Goal: Information Seeking & Learning: Learn about a topic

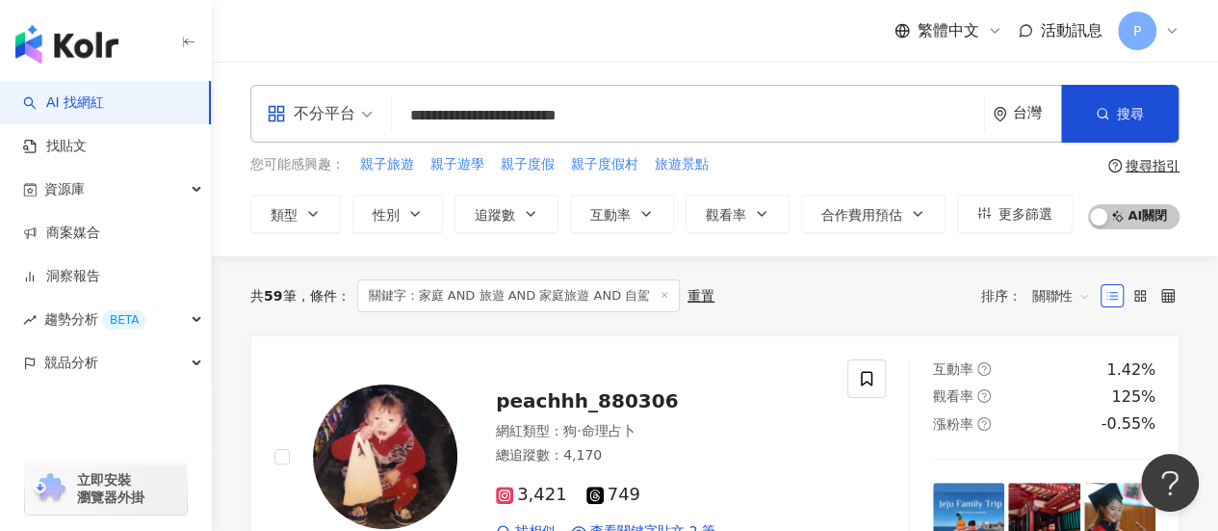
click at [942, 114] on input "**********" at bounding box center [688, 115] width 577 height 37
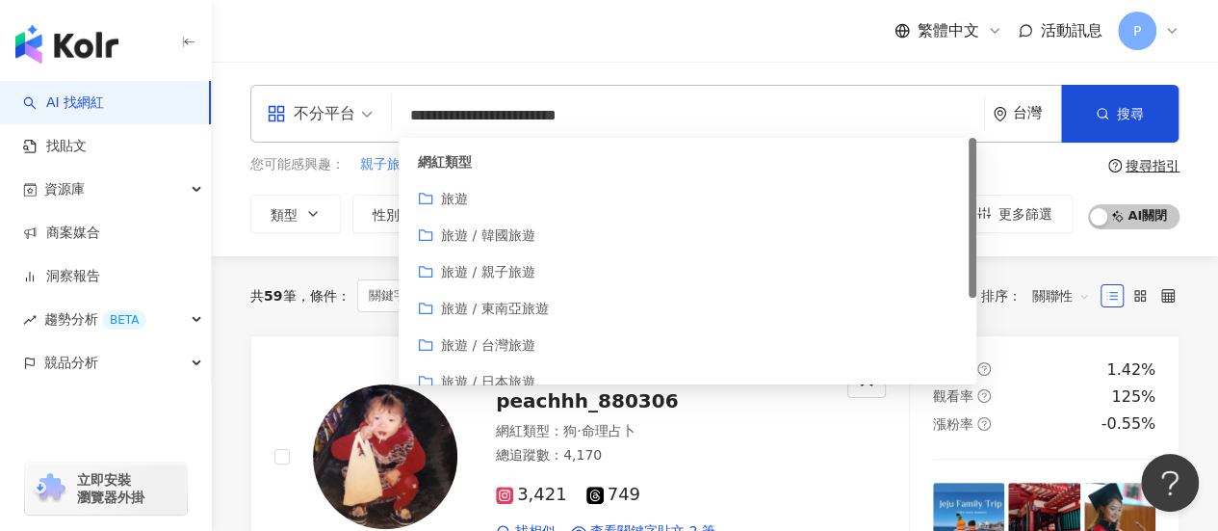
drag, startPoint x: 412, startPoint y: 115, endPoint x: 790, endPoint y: 115, distance: 377.6
click at [790, 115] on input "**********" at bounding box center [688, 115] width 577 height 37
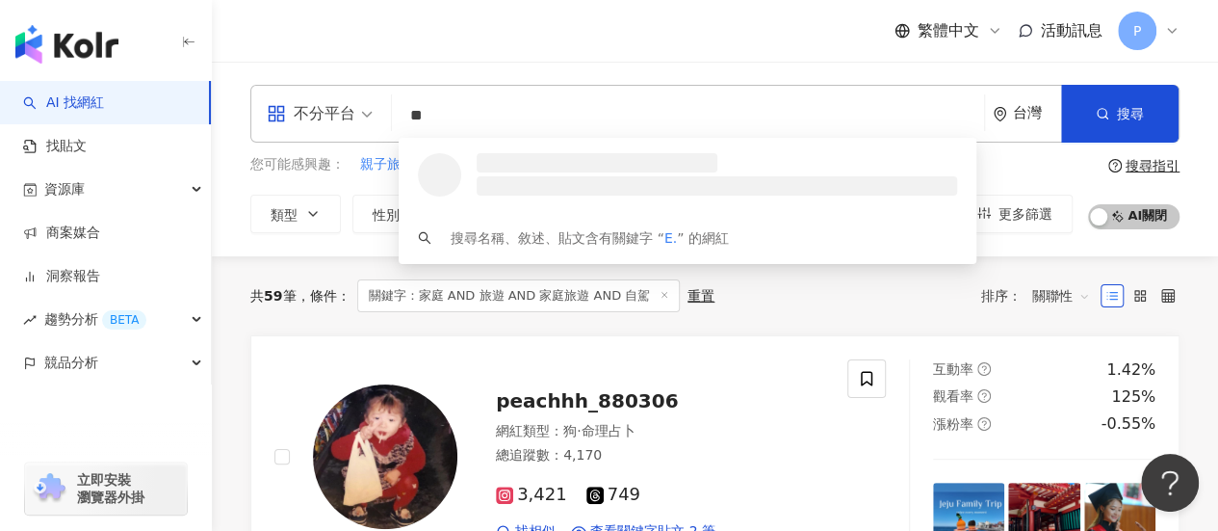
type input "*"
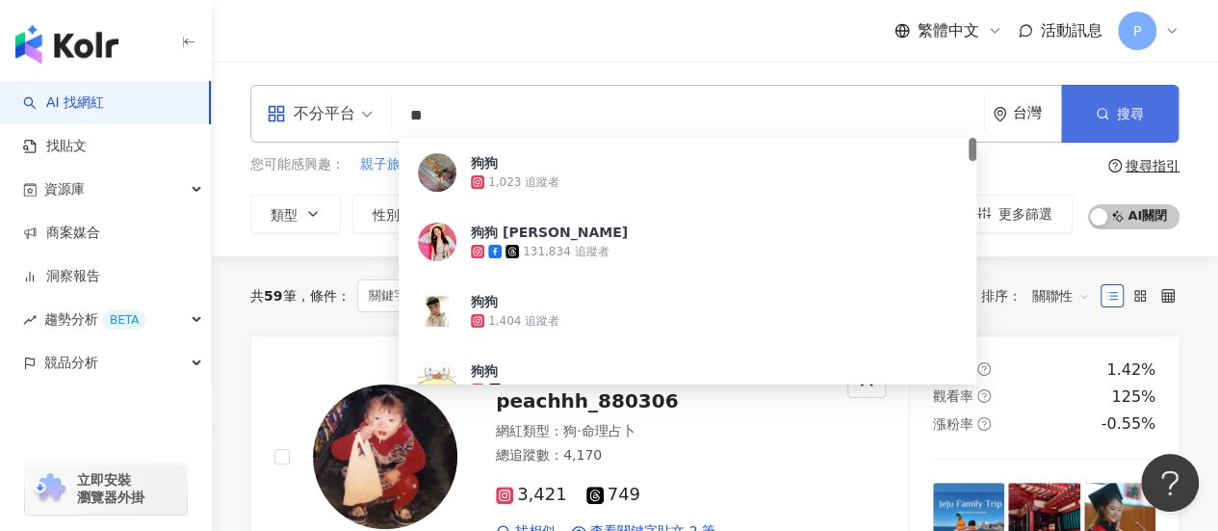
click at [1116, 107] on button "搜尋" at bounding box center [1120, 114] width 118 height 58
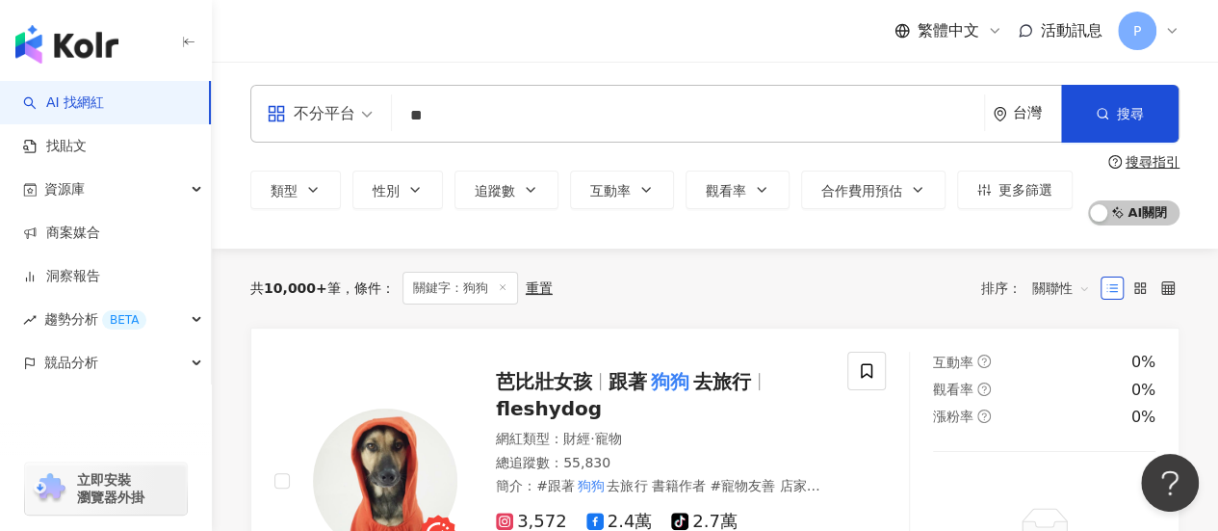
click at [466, 117] on input "**" at bounding box center [688, 115] width 577 height 37
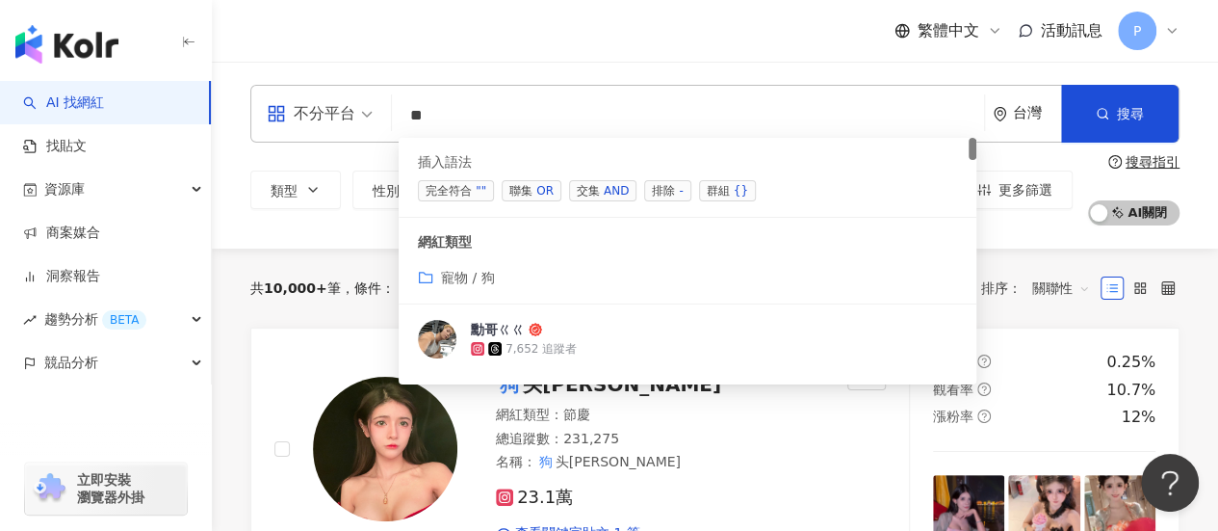
click at [584, 188] on span "交集 AND" at bounding box center [602, 190] width 67 height 21
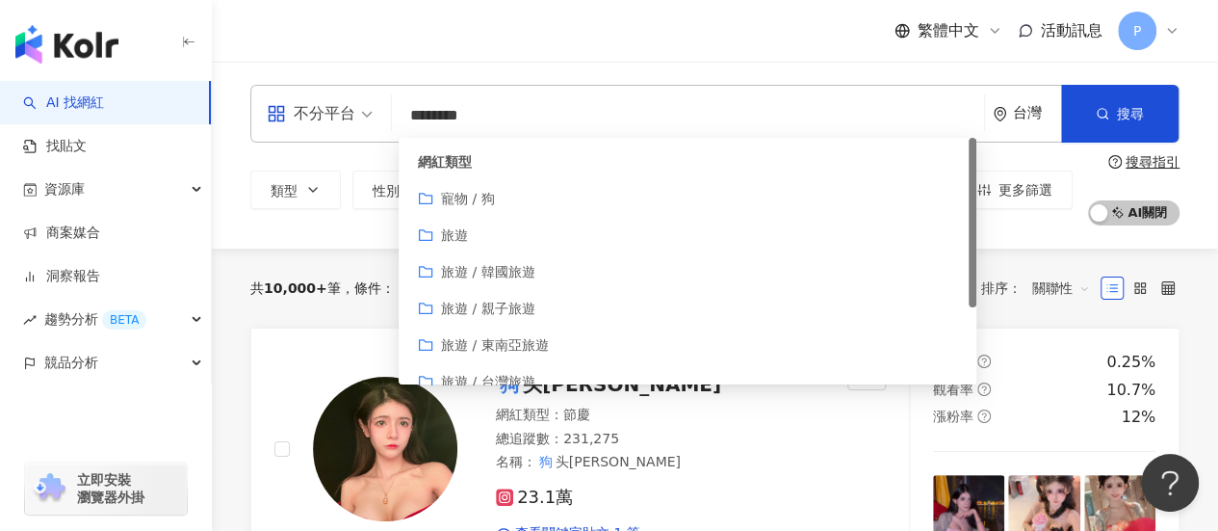
click at [526, 198] on div "寵物 / 狗" at bounding box center [687, 198] width 539 height 21
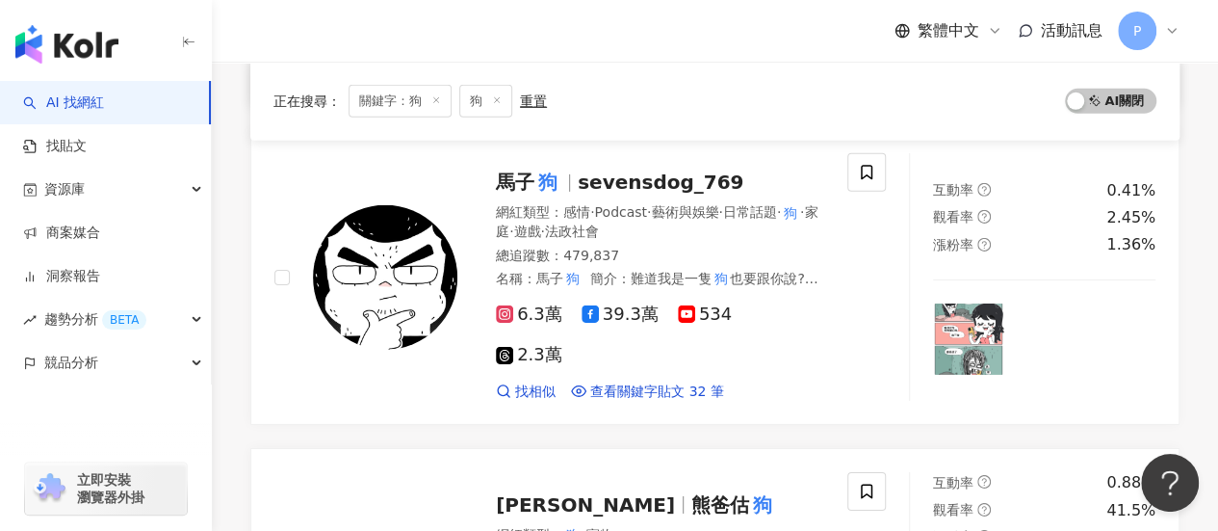
scroll to position [3179, 0]
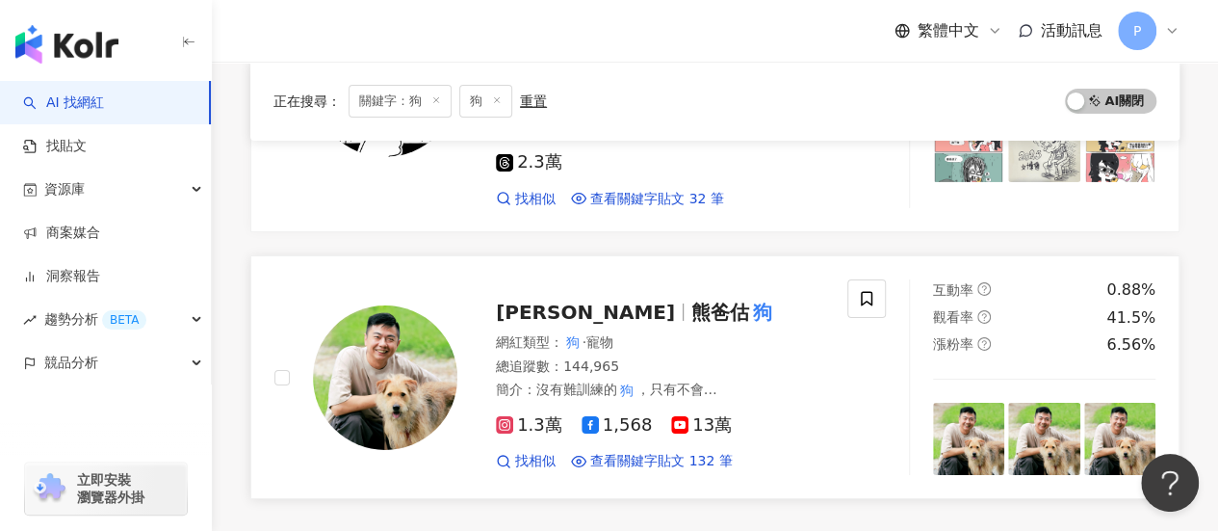
type input "********"
click at [692, 301] on span "熊爸估" at bounding box center [721, 312] width 58 height 23
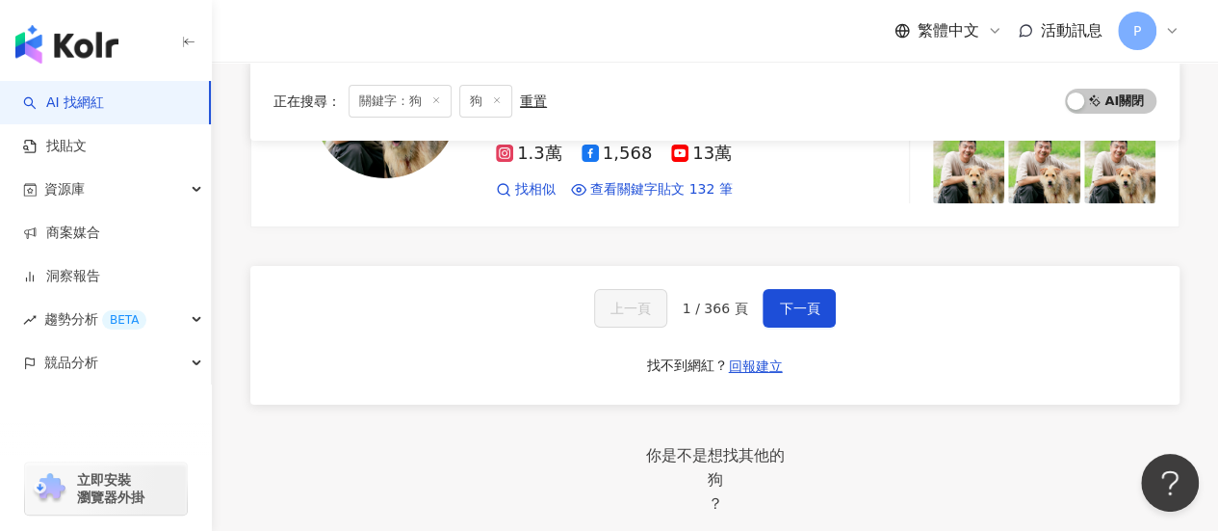
scroll to position [3371, 0]
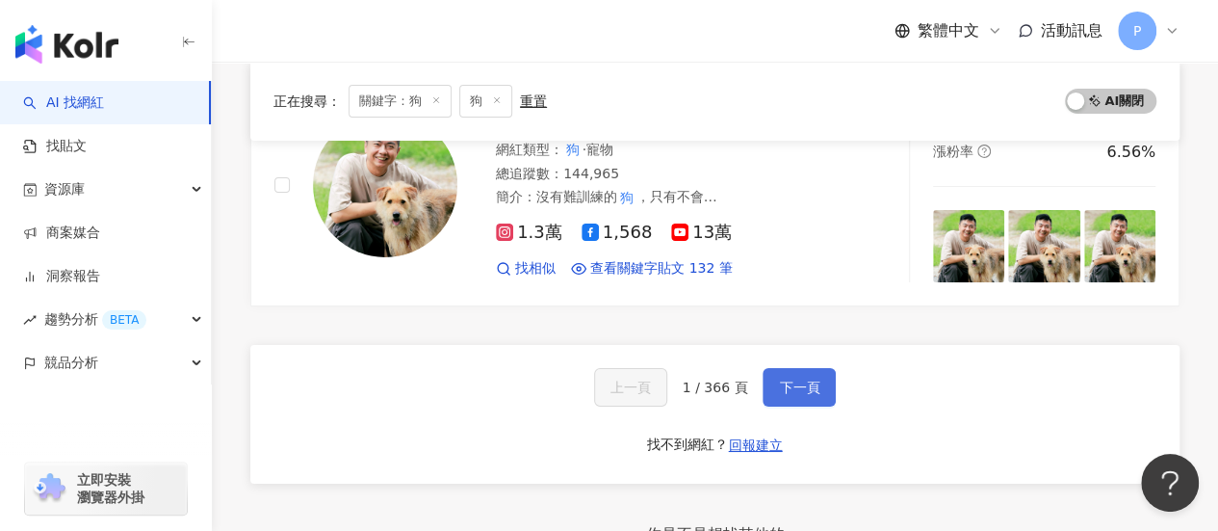
click at [797, 368] on button "下一頁" at bounding box center [799, 387] width 73 height 39
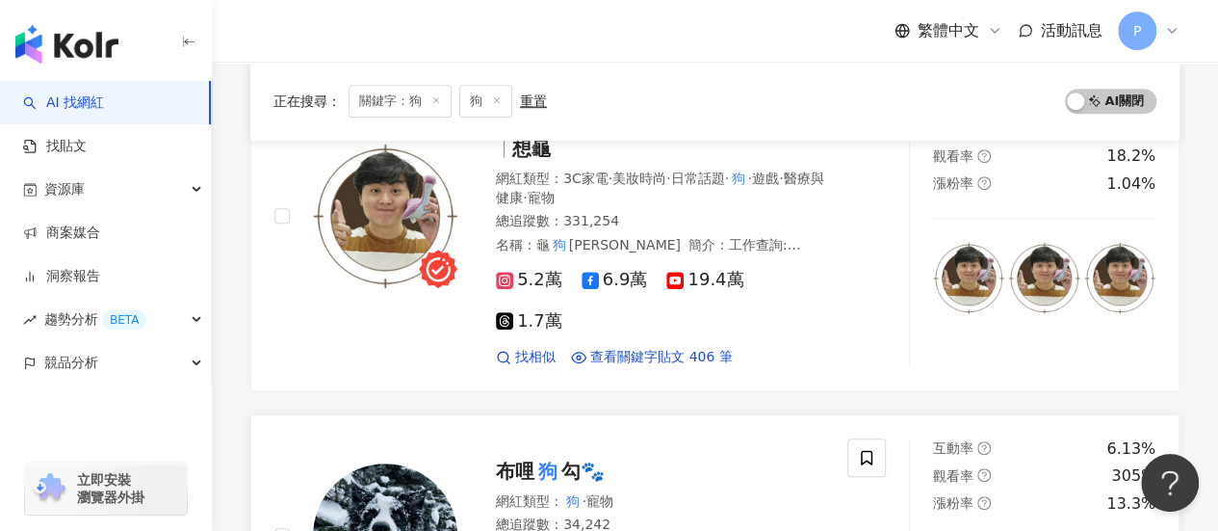
scroll to position [771, 0]
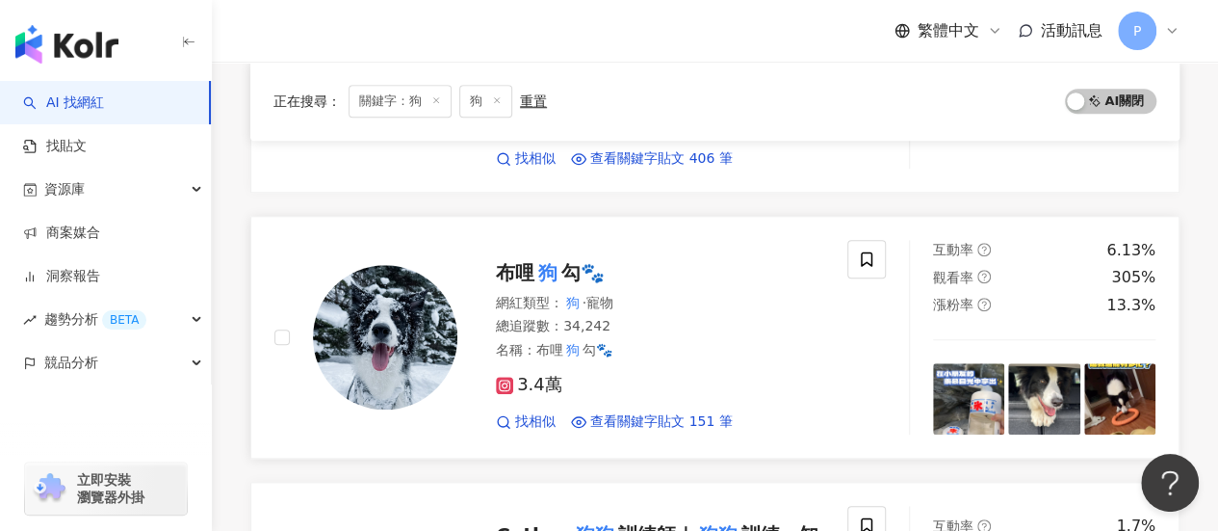
click at [533, 261] on span "布哩" at bounding box center [515, 272] width 39 height 23
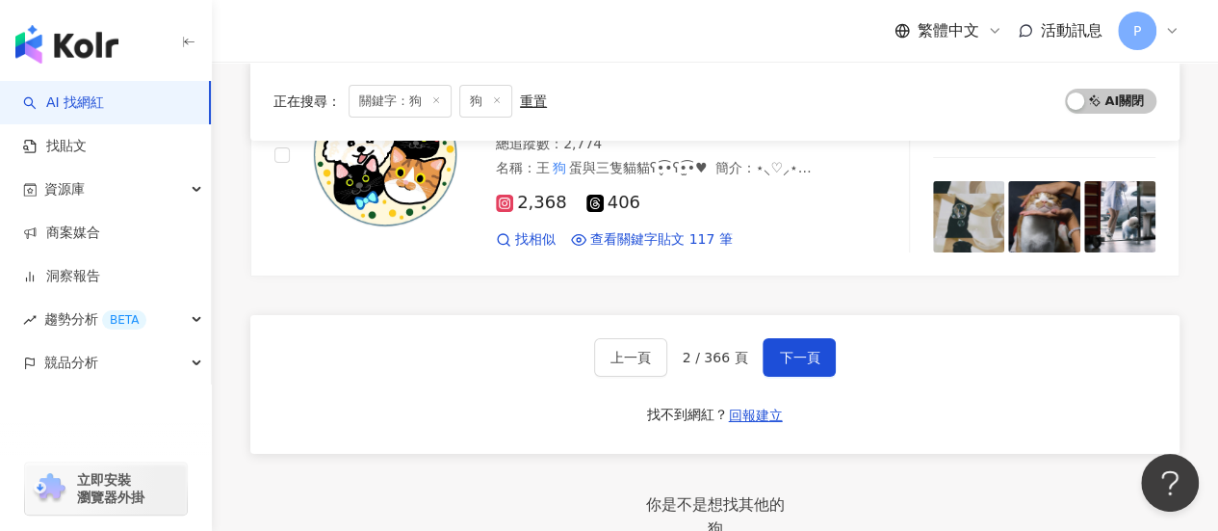
scroll to position [3371, 0]
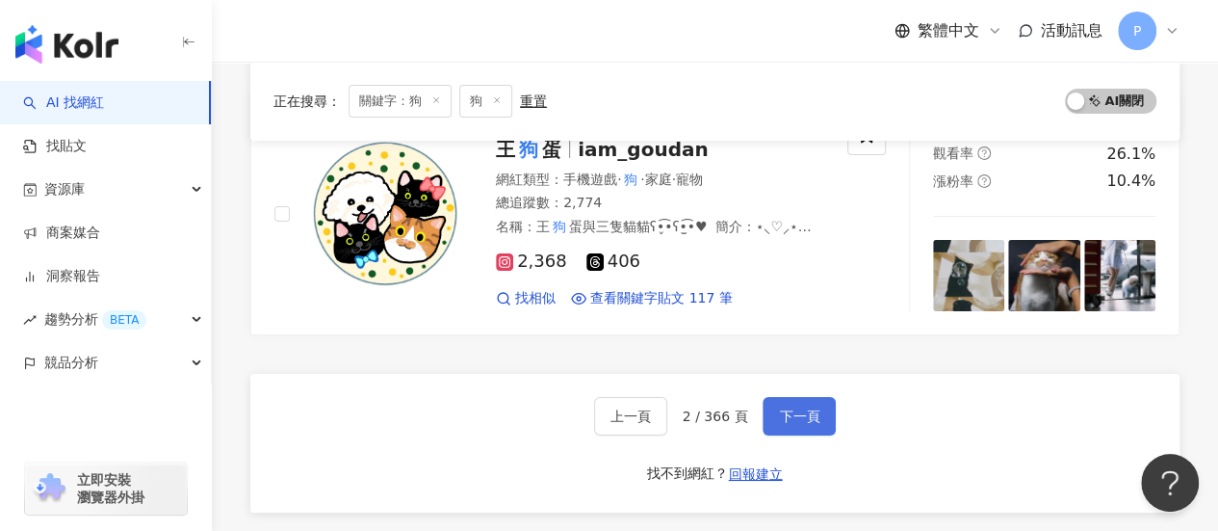
click at [789, 408] on span "下一頁" at bounding box center [799, 415] width 40 height 15
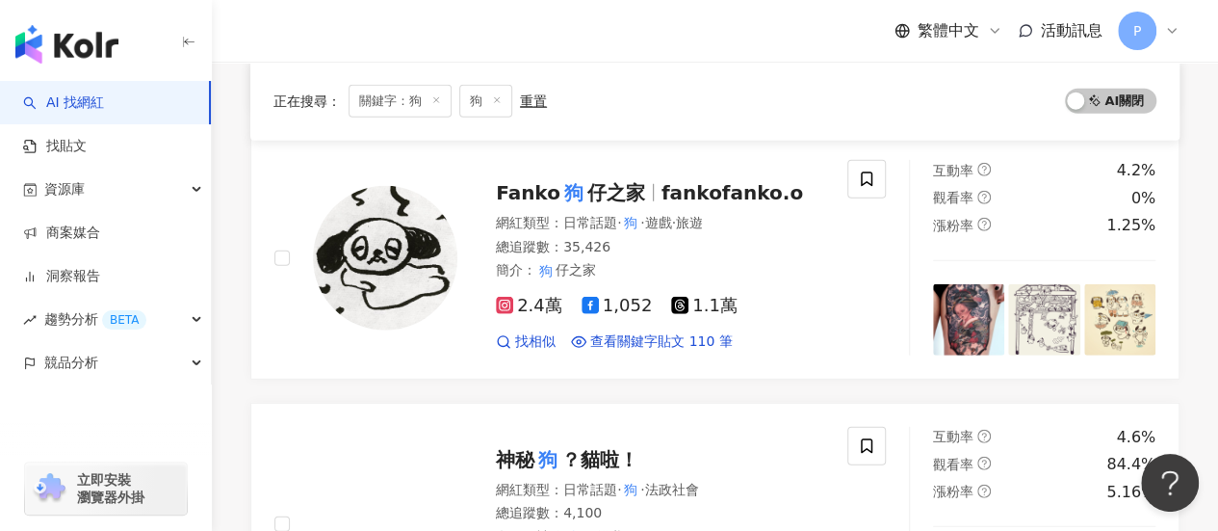
scroll to position [2986, 0]
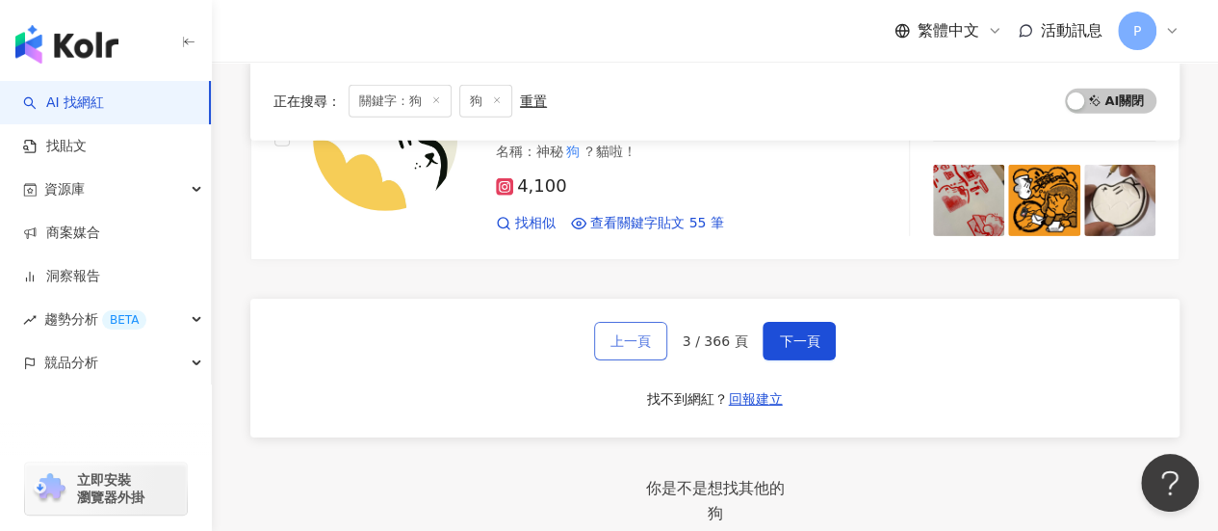
click at [615, 347] on span "上一頁" at bounding box center [631, 340] width 40 height 15
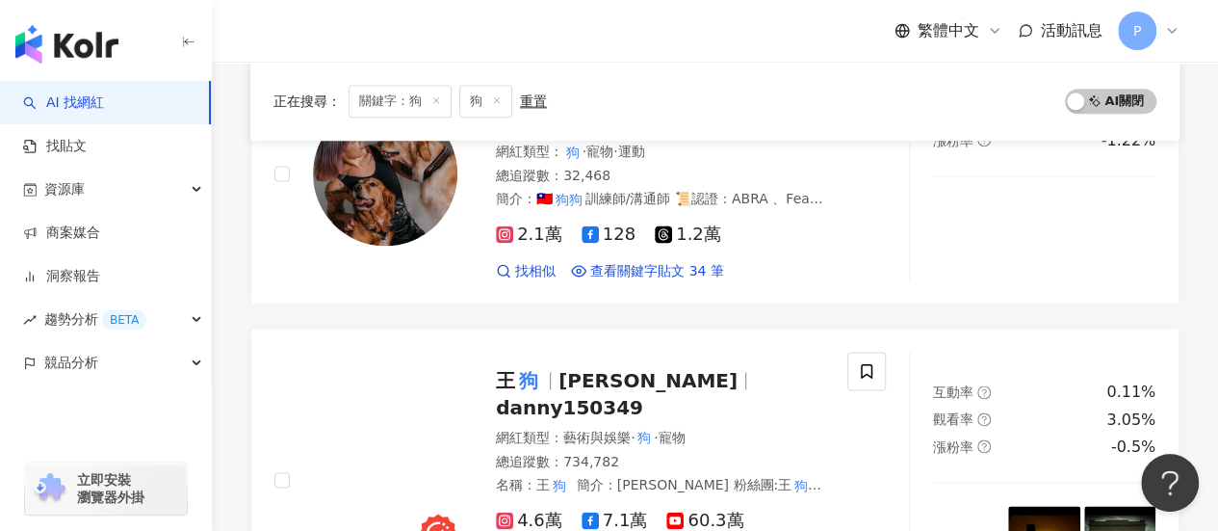
scroll to position [3377, 0]
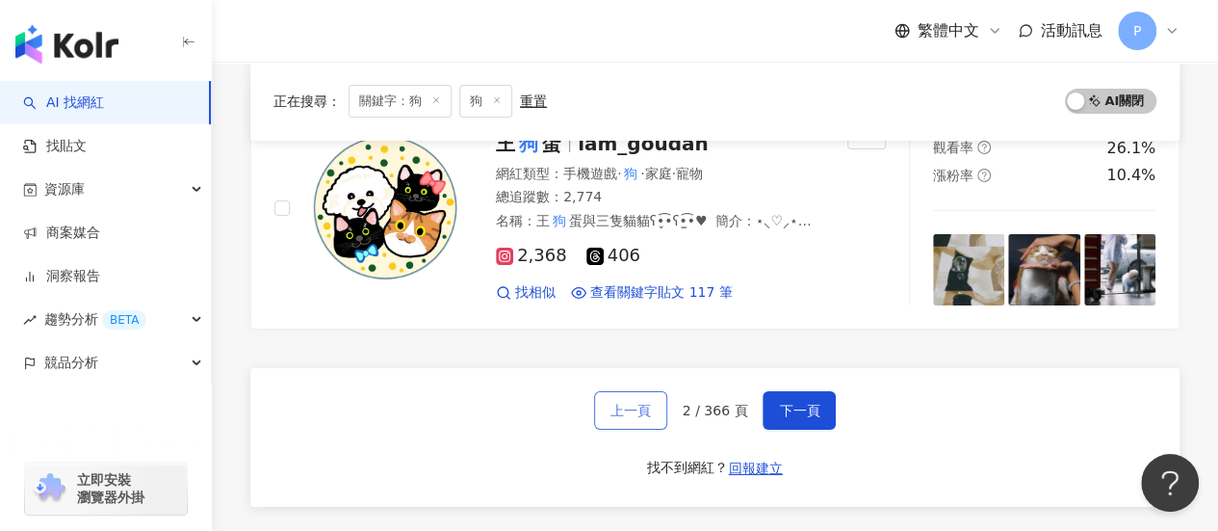
click at [620, 403] on span "上一頁" at bounding box center [631, 410] width 40 height 15
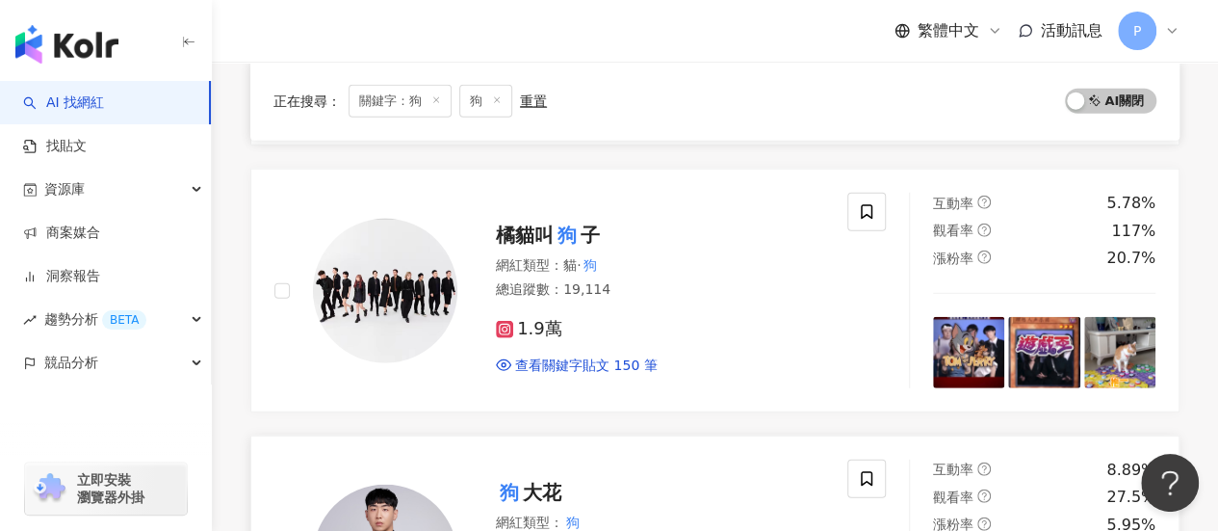
scroll to position [2601, 0]
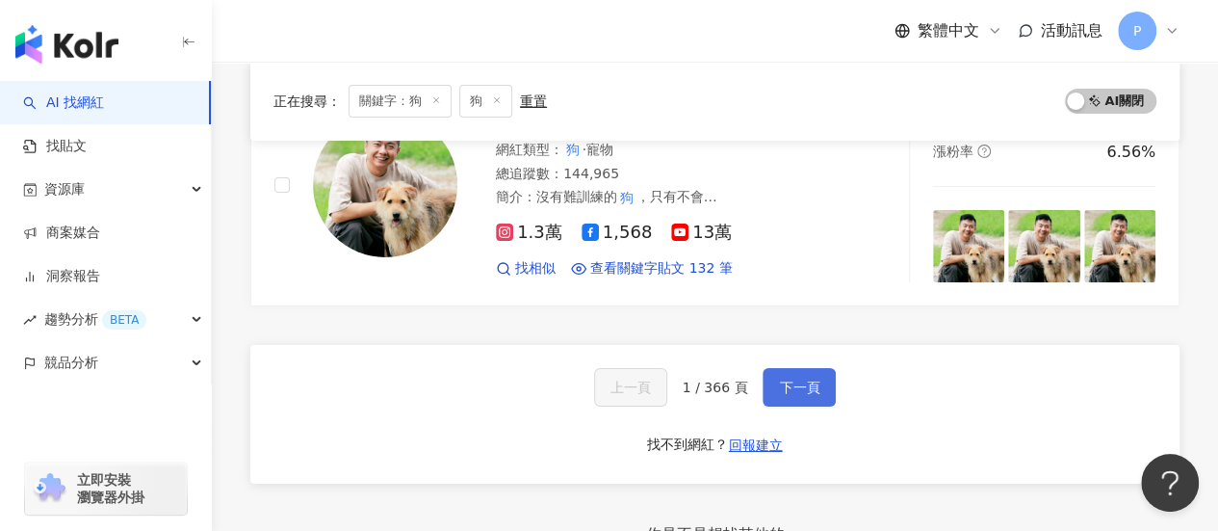
click at [799, 368] on button "下一頁" at bounding box center [799, 387] width 73 height 39
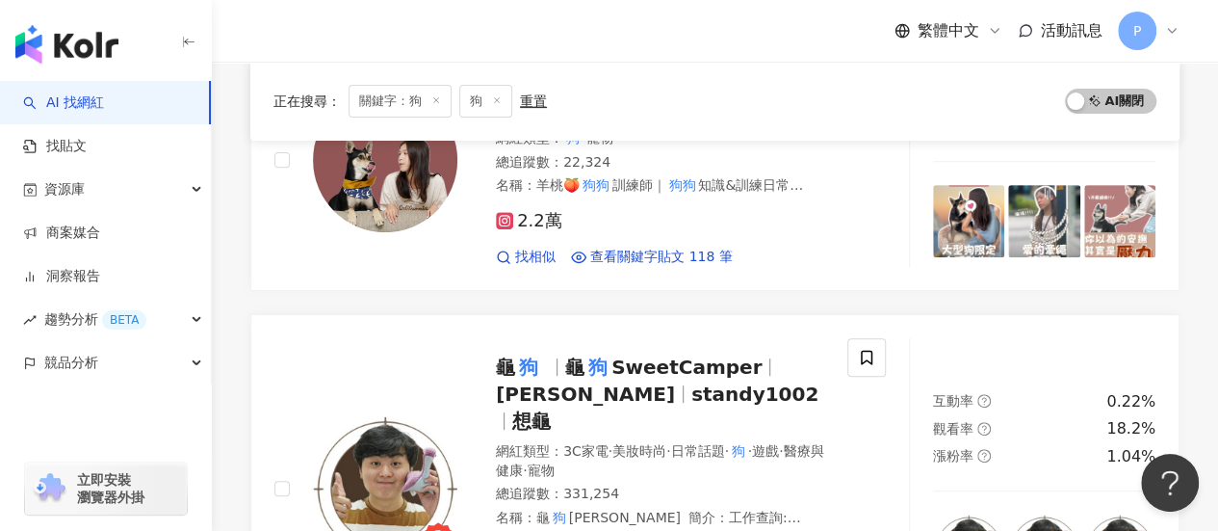
scroll to position [193, 0]
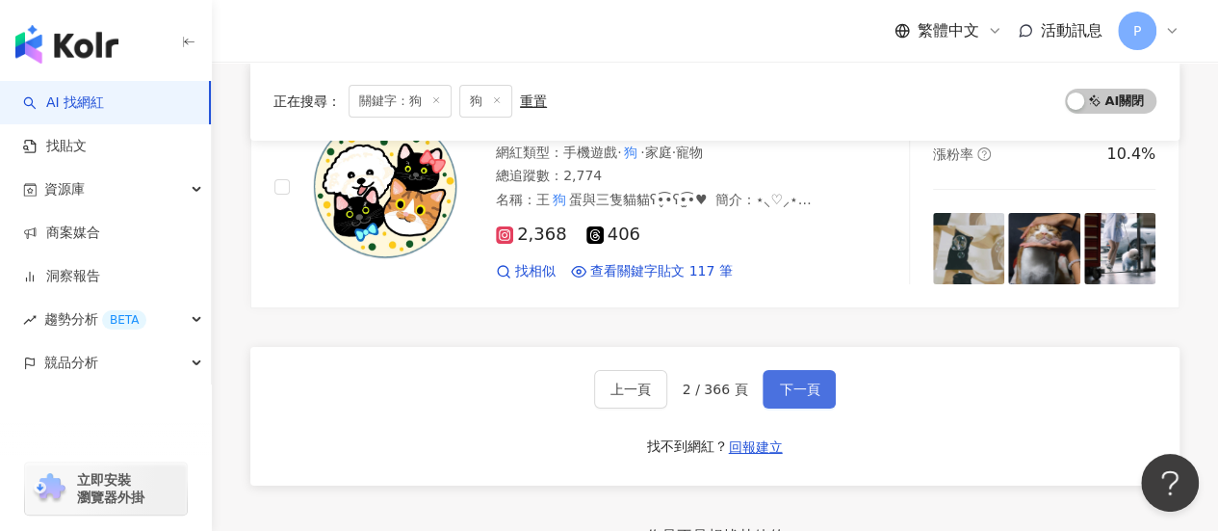
click at [823, 370] on button "下一頁" at bounding box center [799, 389] width 73 height 39
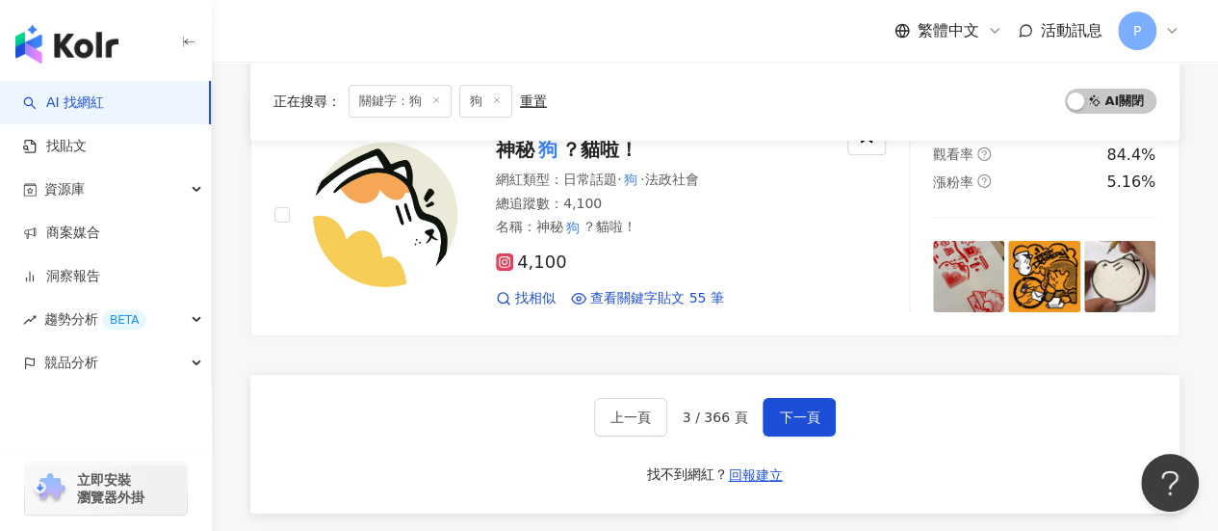
scroll to position [3273, 0]
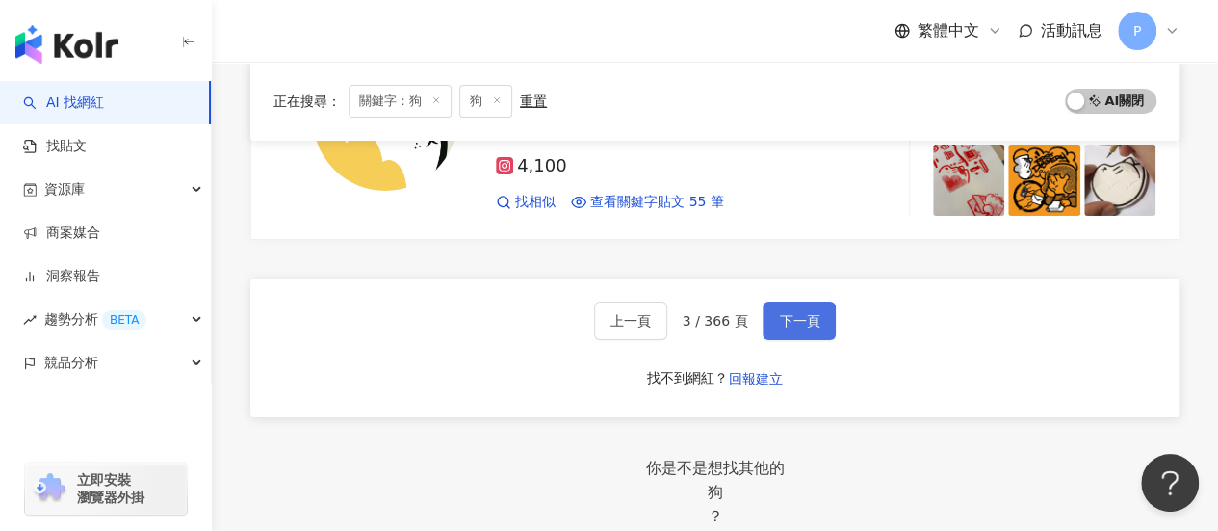
click at [767, 327] on button "下一頁" at bounding box center [799, 320] width 73 height 39
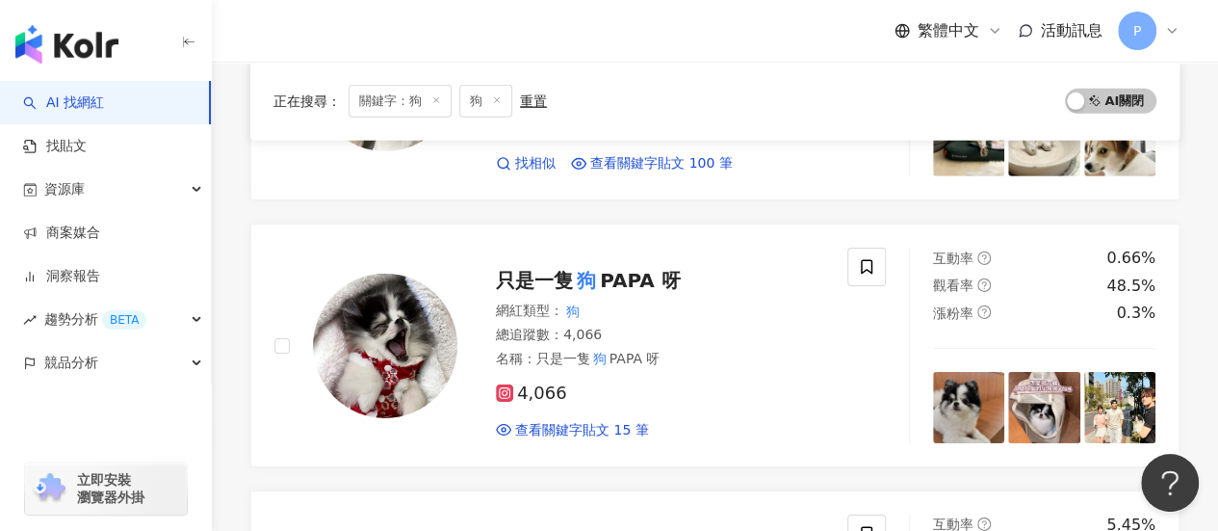
scroll to position [2917, 0]
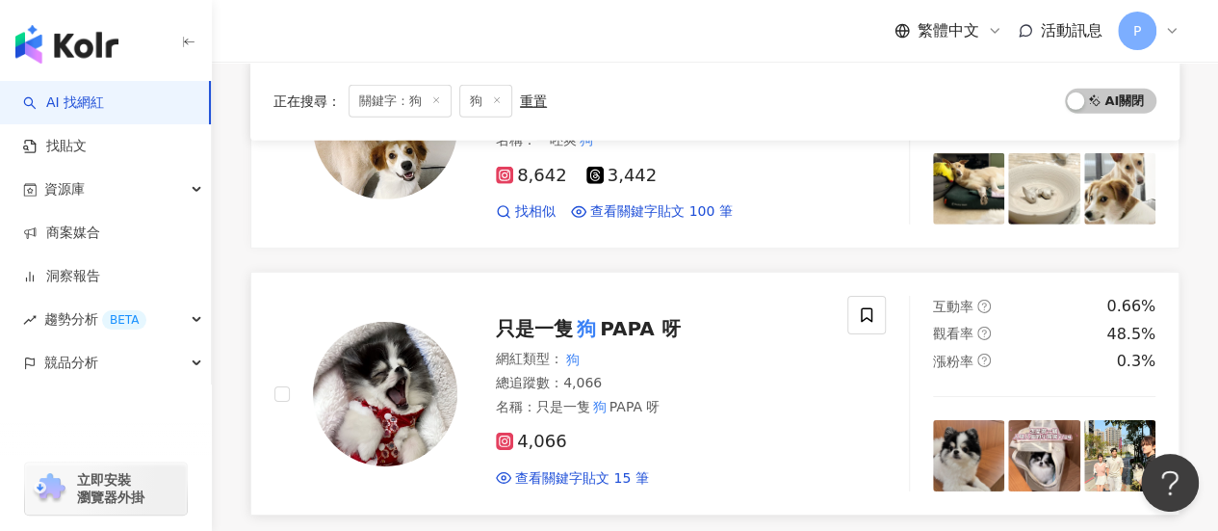
click at [595, 313] on mark "狗" at bounding box center [586, 328] width 27 height 31
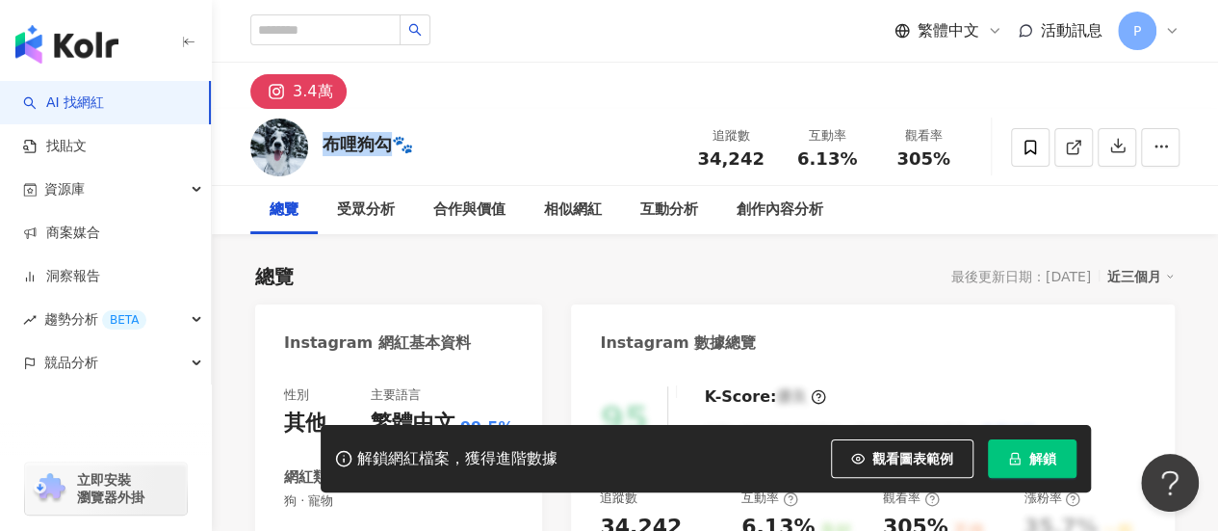
drag, startPoint x: 390, startPoint y: 144, endPoint x: 322, endPoint y: 141, distance: 68.4
click at [322, 141] on div "布哩狗勾🐾 追蹤數 34,242 互動率 6.13% 觀看率 305%" at bounding box center [715, 147] width 1007 height 76
copy div "布哩狗勾"
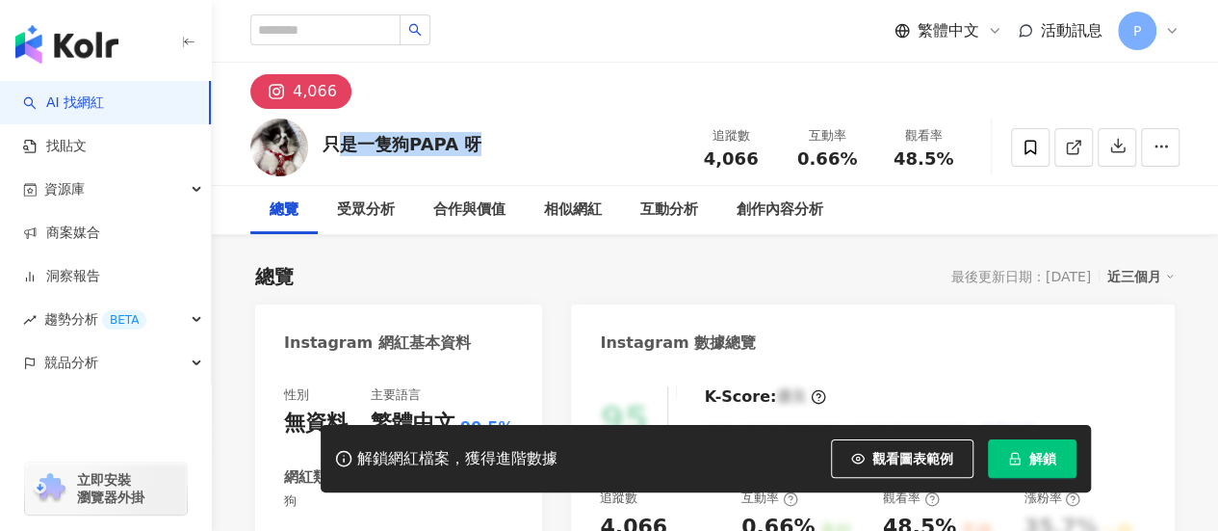
drag, startPoint x: 422, startPoint y: 140, endPoint x: 850, endPoint y: 31, distance: 441.3
click at [328, 140] on div "只是一隻狗PAPA 呀 追蹤數 4,066 互動率 0.66% 觀看率 48.5%" at bounding box center [715, 147] width 1007 height 76
